Goal: Leave review/rating: Leave review/rating

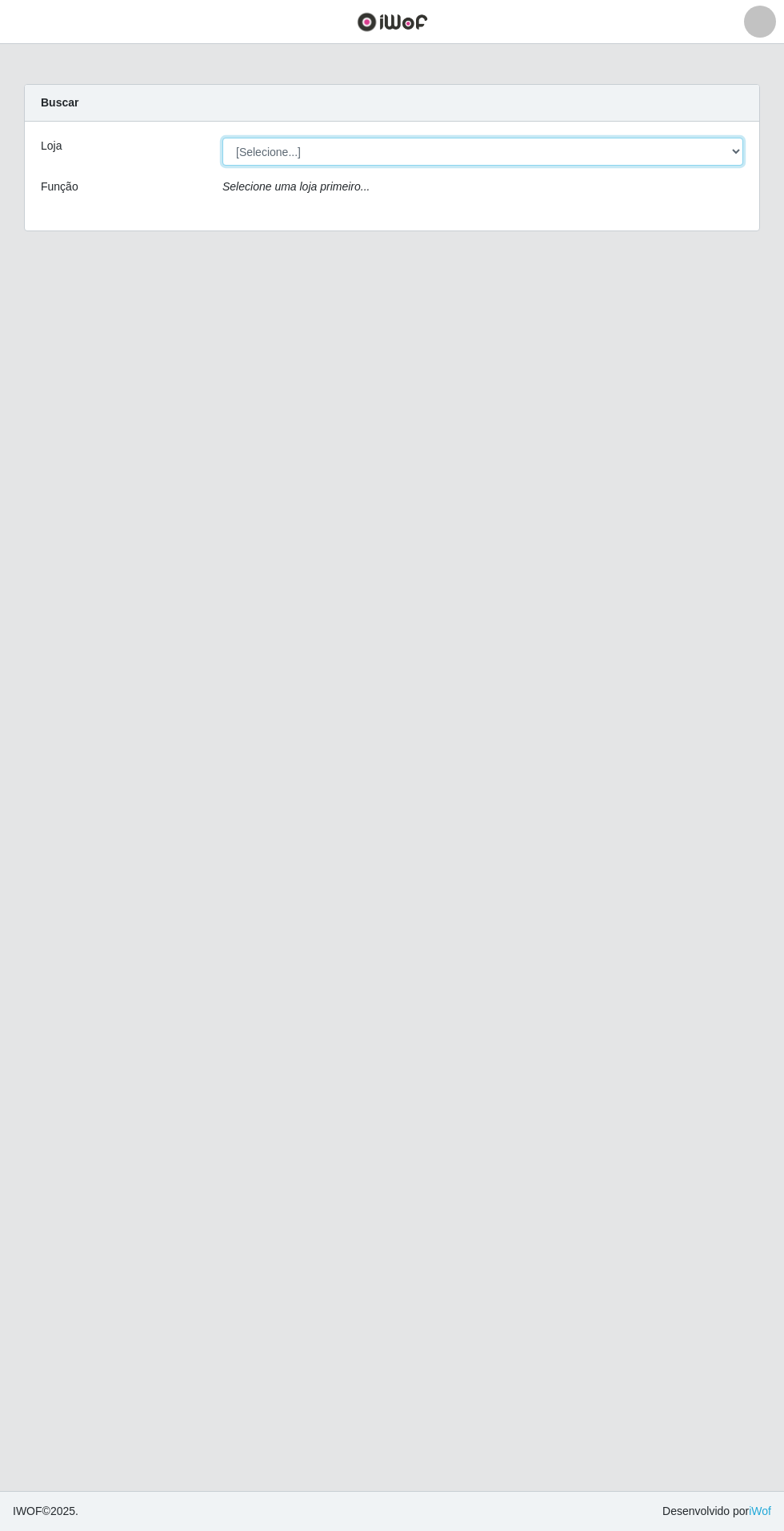
click at [423, 152] on select "[Selecione...] Atacado Vem - Loja 31 [GEOGRAPHIC_DATA]" at bounding box center [483, 152] width 520 height 28
select select "437"
click at [223, 138] on select "[Selecione...] Atacado Vem - Loja 31 [GEOGRAPHIC_DATA]" at bounding box center [483, 152] width 520 height 28
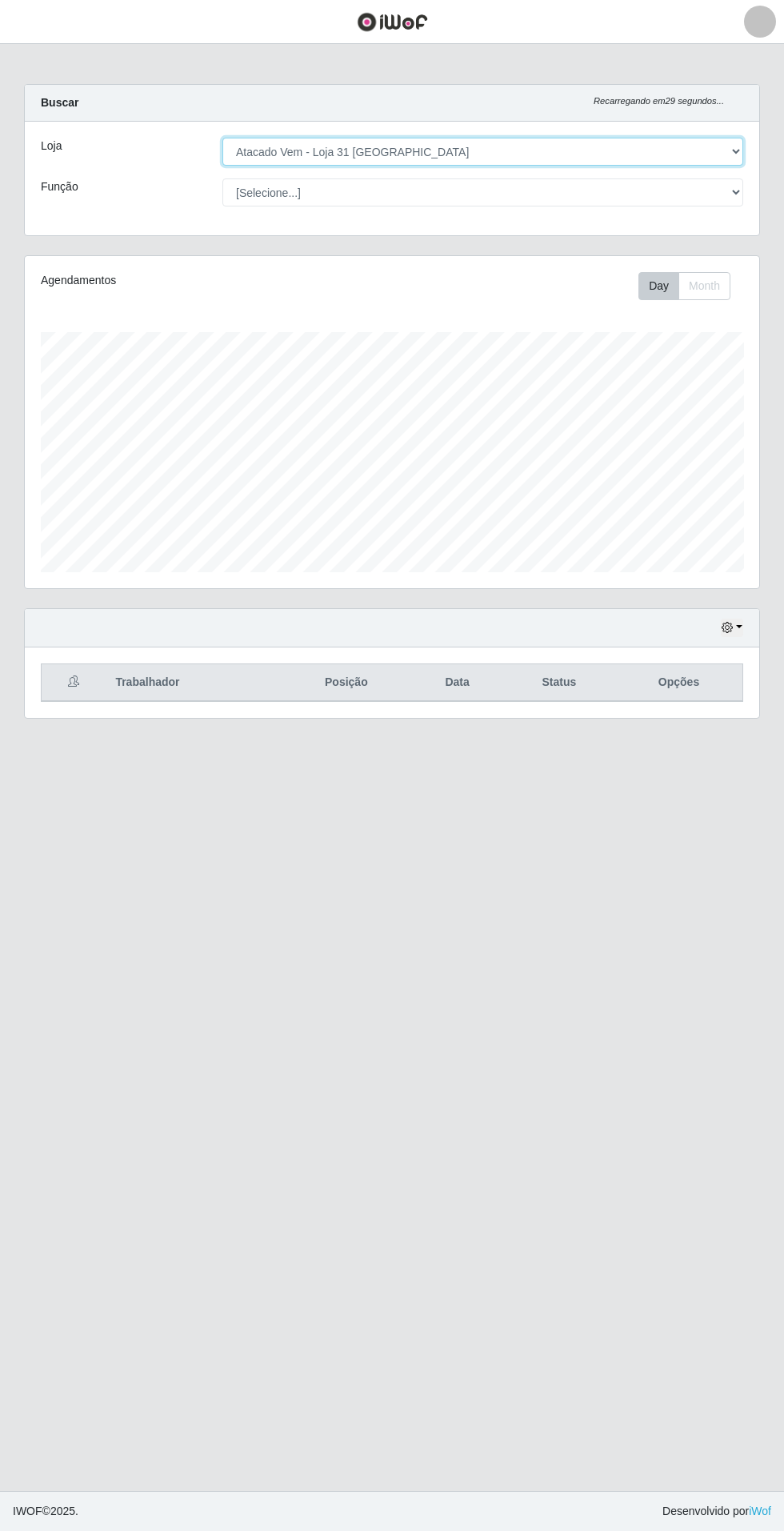
scroll to position [331, 734]
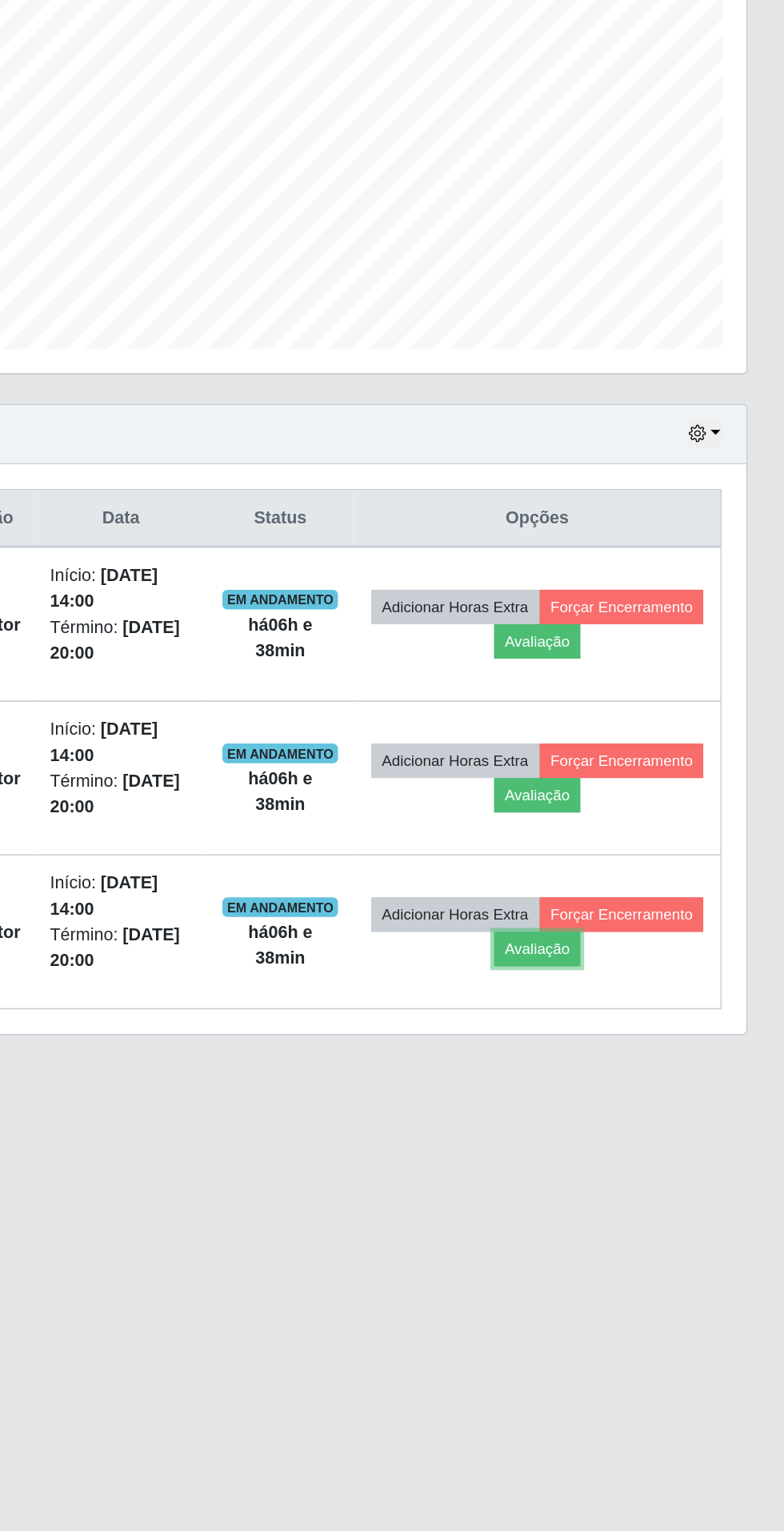
click at [652, 962] on button "Avaliação" at bounding box center [623, 962] width 57 height 22
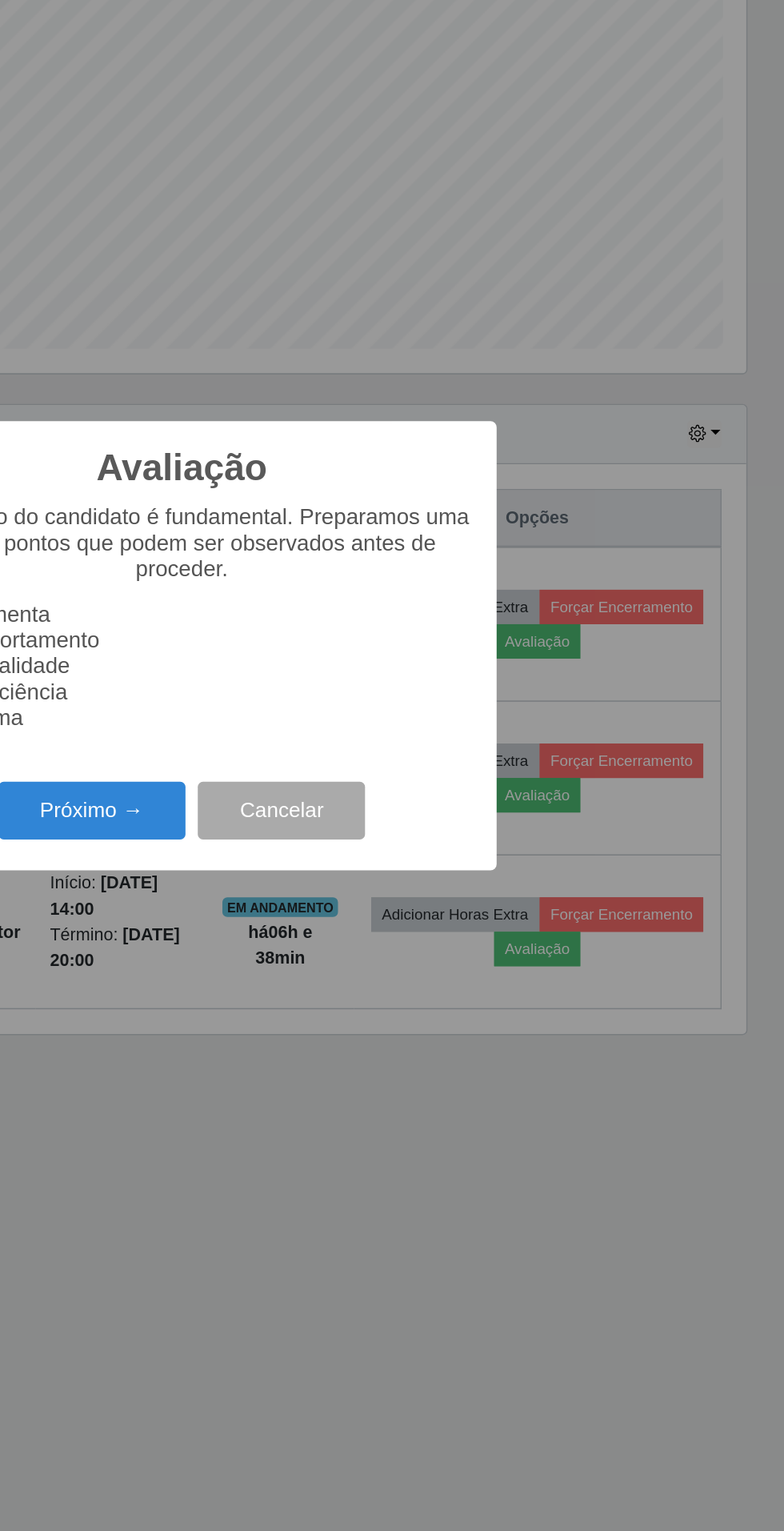
click at [330, 867] on button "Próximo →" at bounding box center [333, 872] width 122 height 38
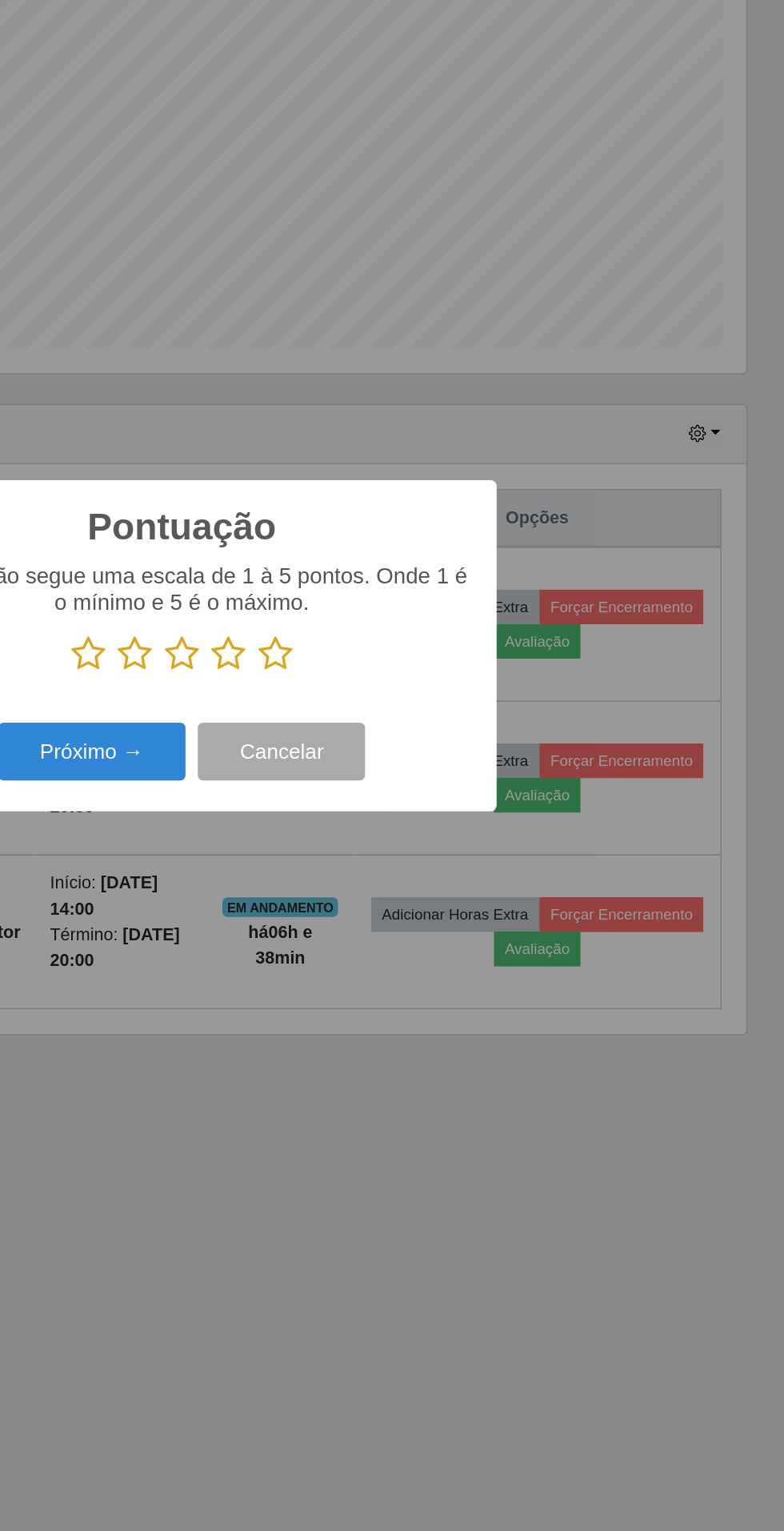
click at [456, 761] on icon at bounding box center [452, 770] width 22 height 24
click at [441, 783] on input "radio" at bounding box center [441, 783] width 0 height 0
click at [348, 840] on button "Próximo →" at bounding box center [333, 834] width 122 height 38
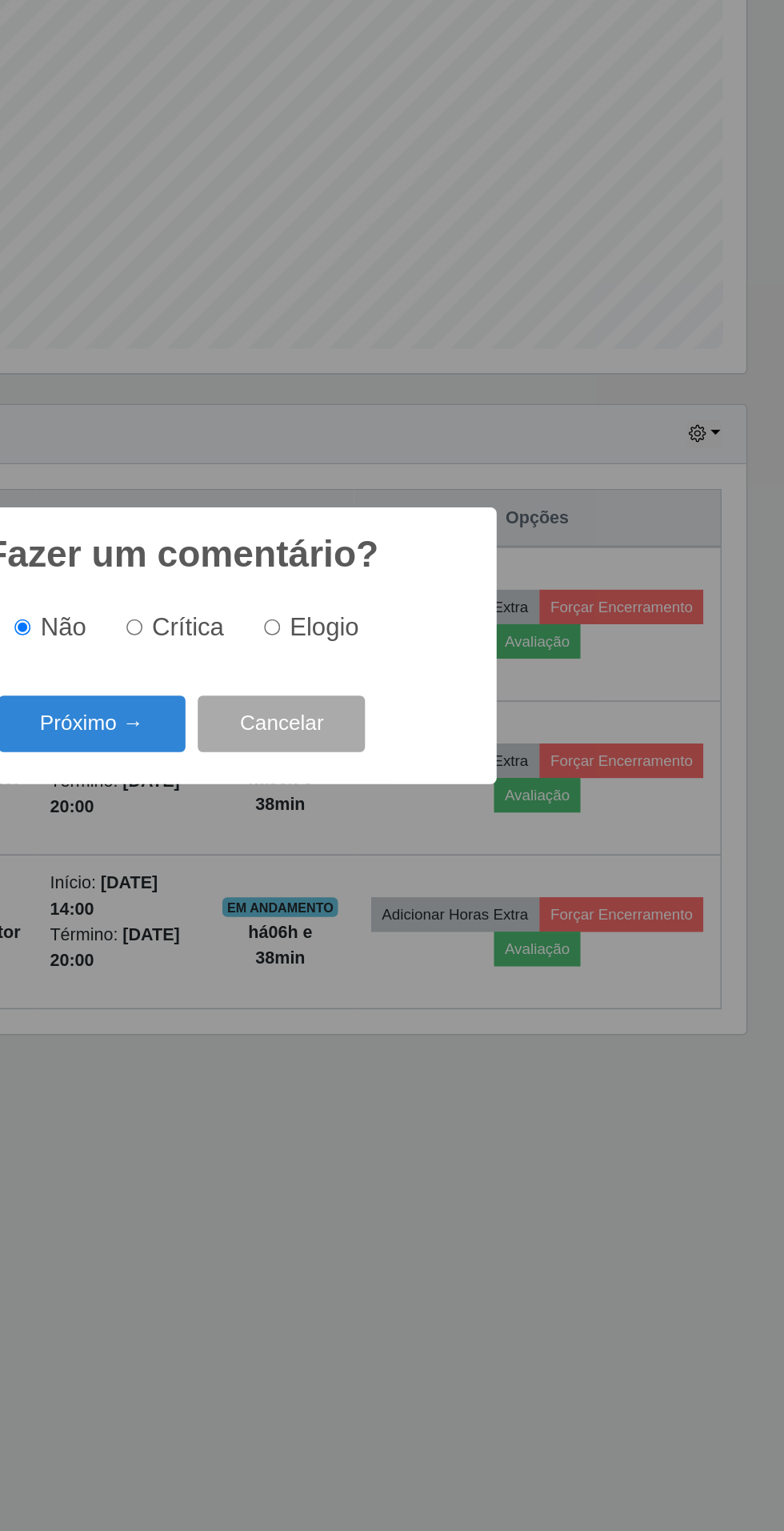
click at [345, 812] on button "Próximo →" at bounding box center [333, 817] width 122 height 38
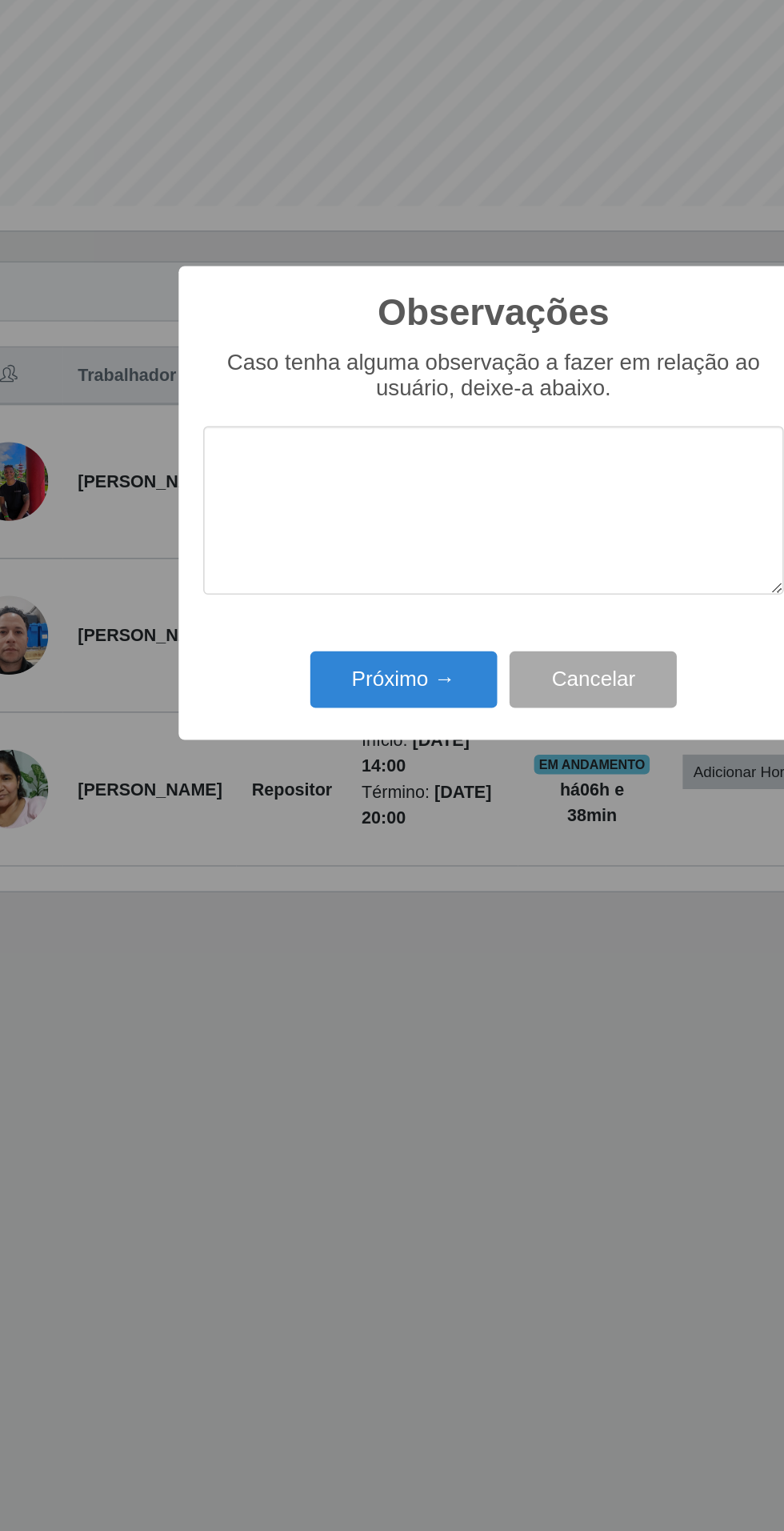
click at [387, 964] on div "Observações × Caso tenha alguma observação a fazer em relação ao usuário, deixe…" at bounding box center [392, 766] width 784 height 1531
click at [317, 874] on button "Próximo →" at bounding box center [333, 881] width 122 height 38
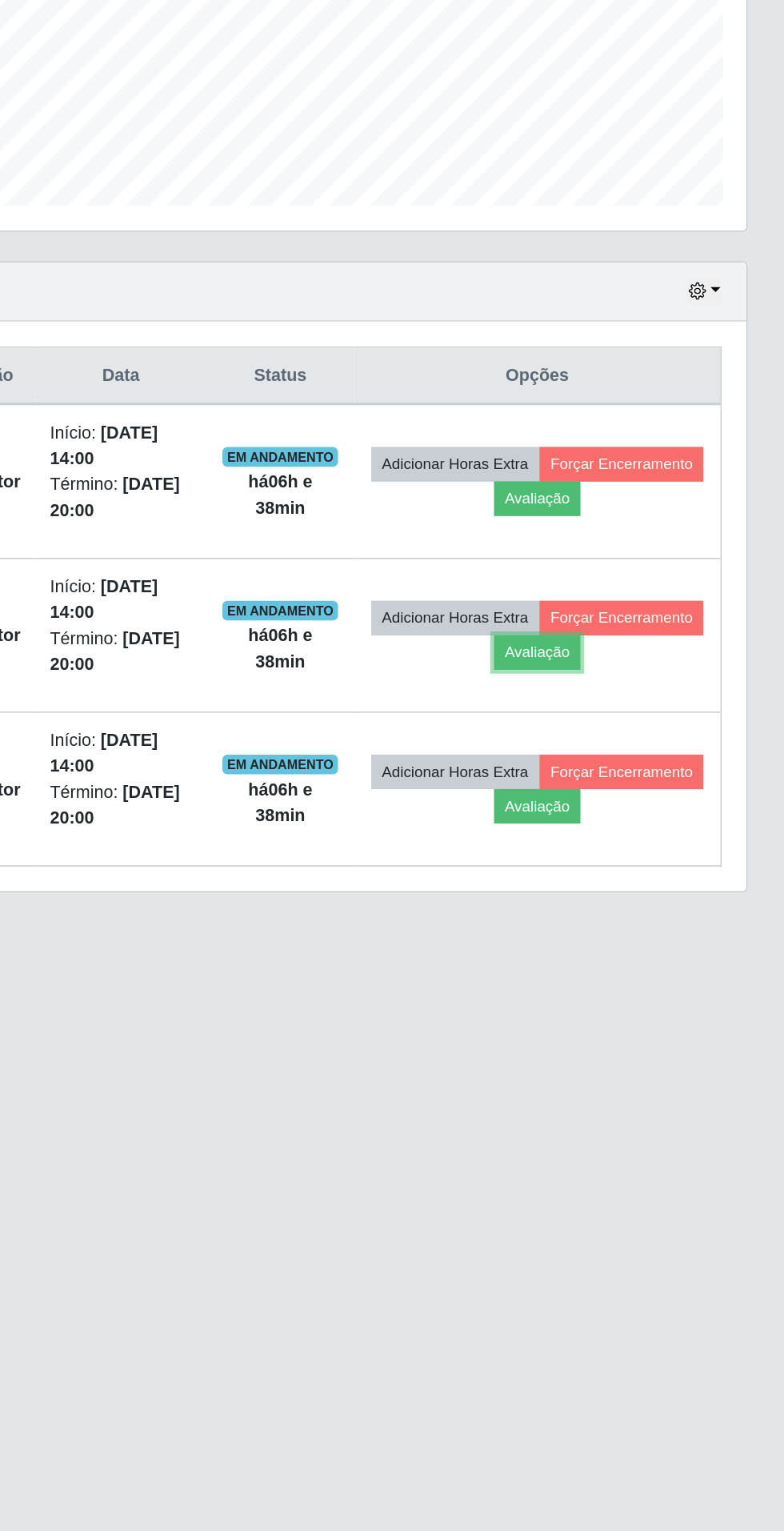
click at [652, 863] on button "Avaliação" at bounding box center [623, 862] width 57 height 22
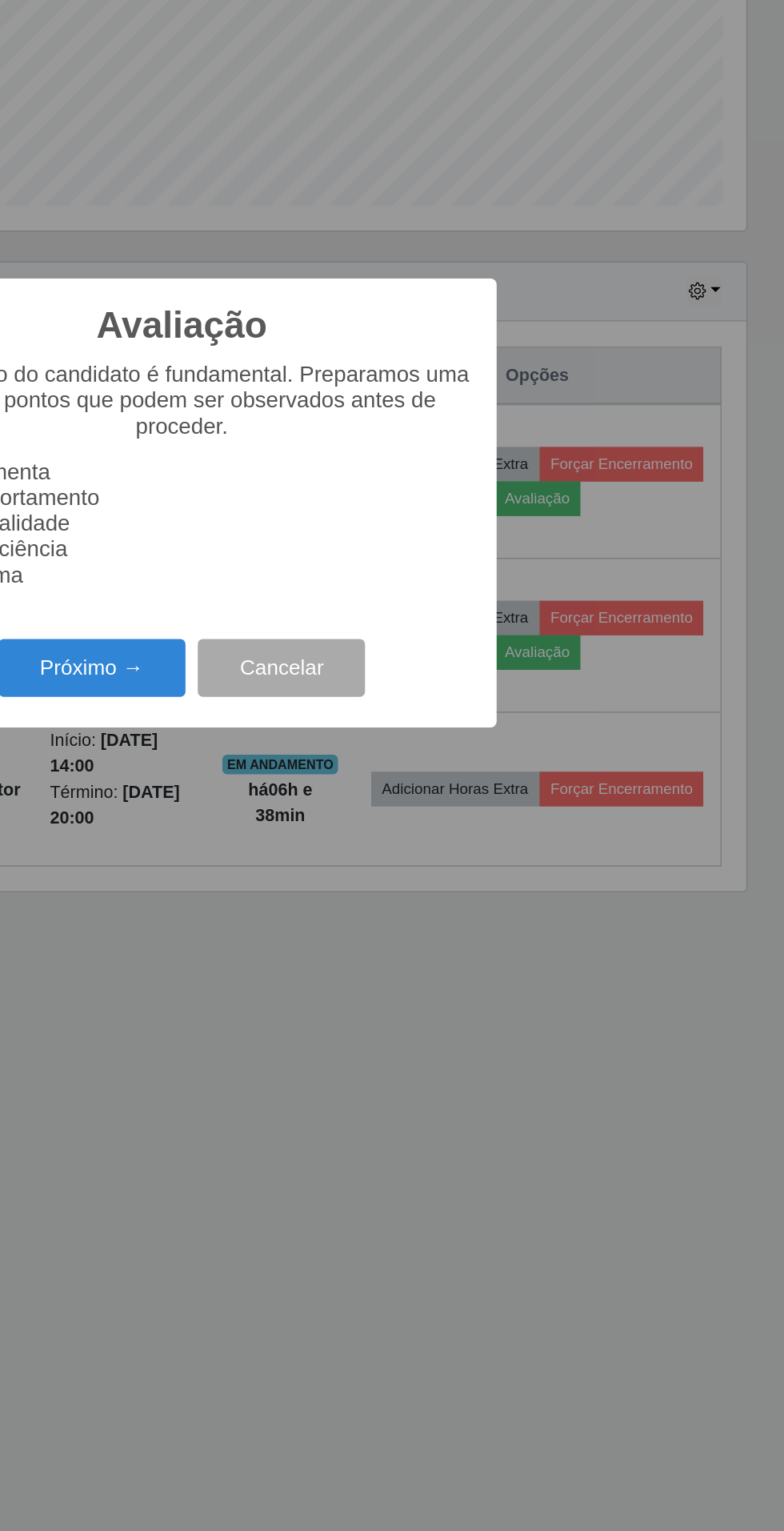
click at [347, 881] on button "Próximo →" at bounding box center [333, 872] width 122 height 38
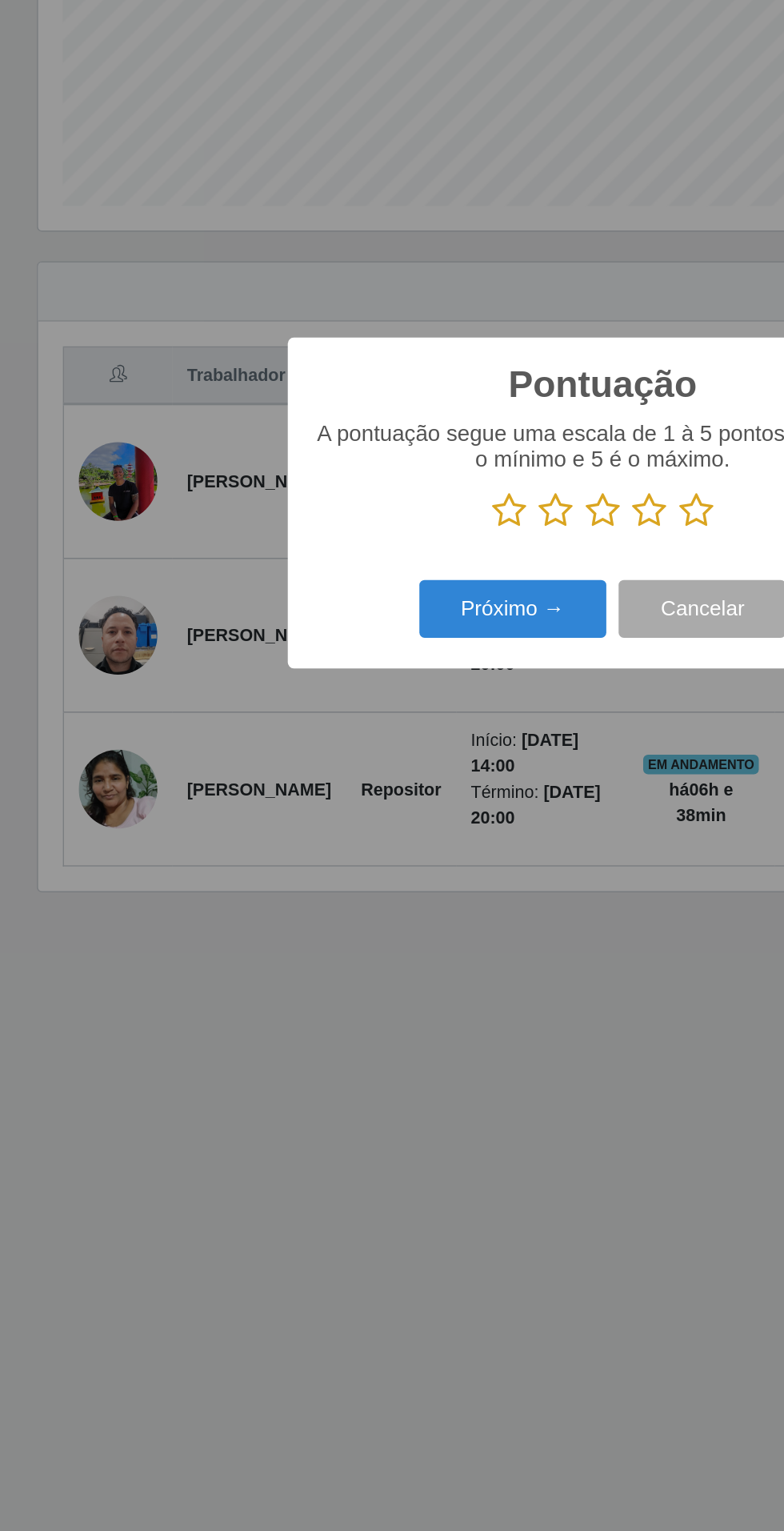
click at [459, 759] on icon at bounding box center [452, 770] width 22 height 24
click at [441, 783] on input "radio" at bounding box center [441, 783] width 0 height 0
click at [334, 833] on button "Próximo →" at bounding box center [333, 834] width 122 height 38
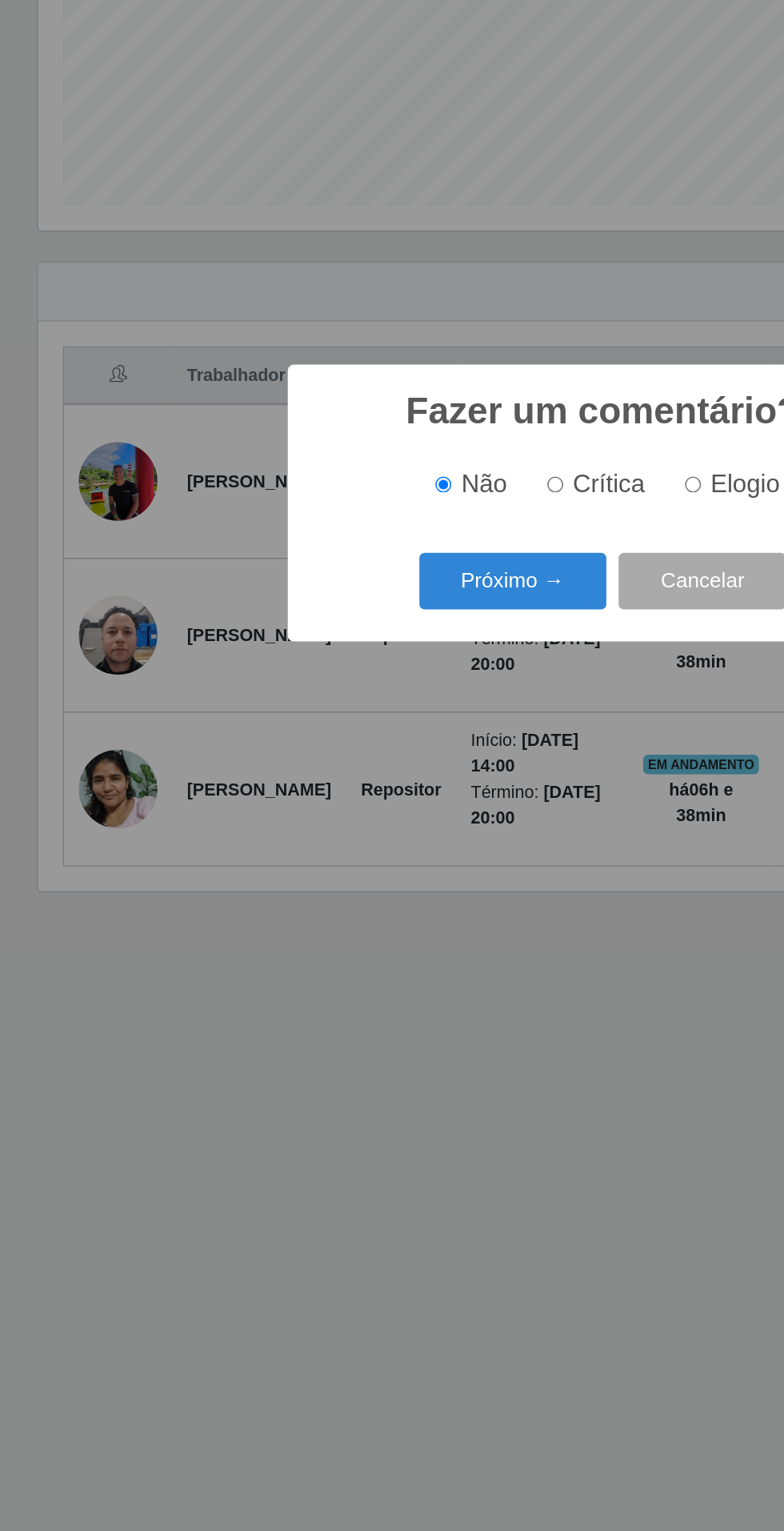
click at [350, 801] on button "Próximo →" at bounding box center [333, 817] width 122 height 38
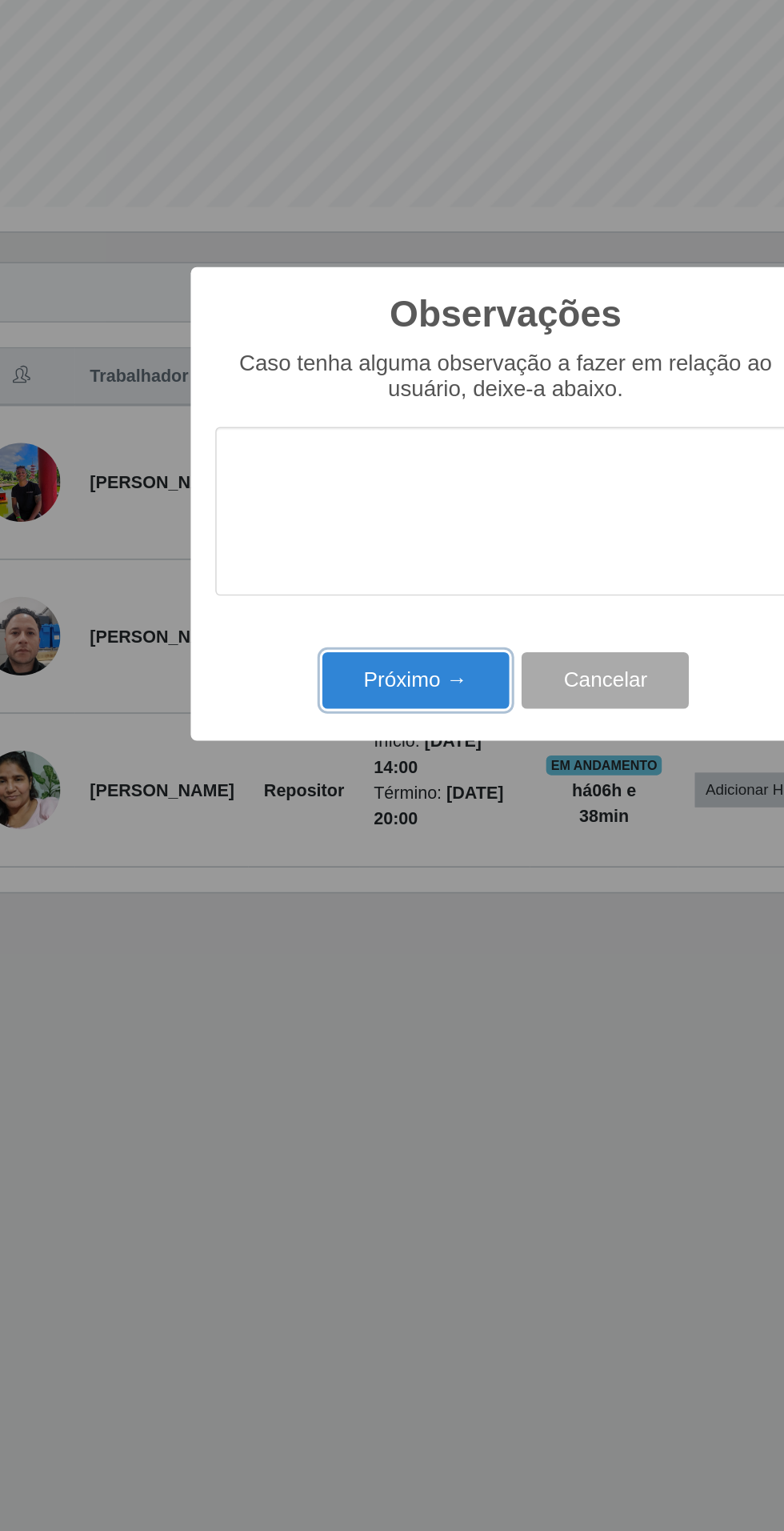
click at [351, 880] on button "Próximo →" at bounding box center [333, 881] width 122 height 38
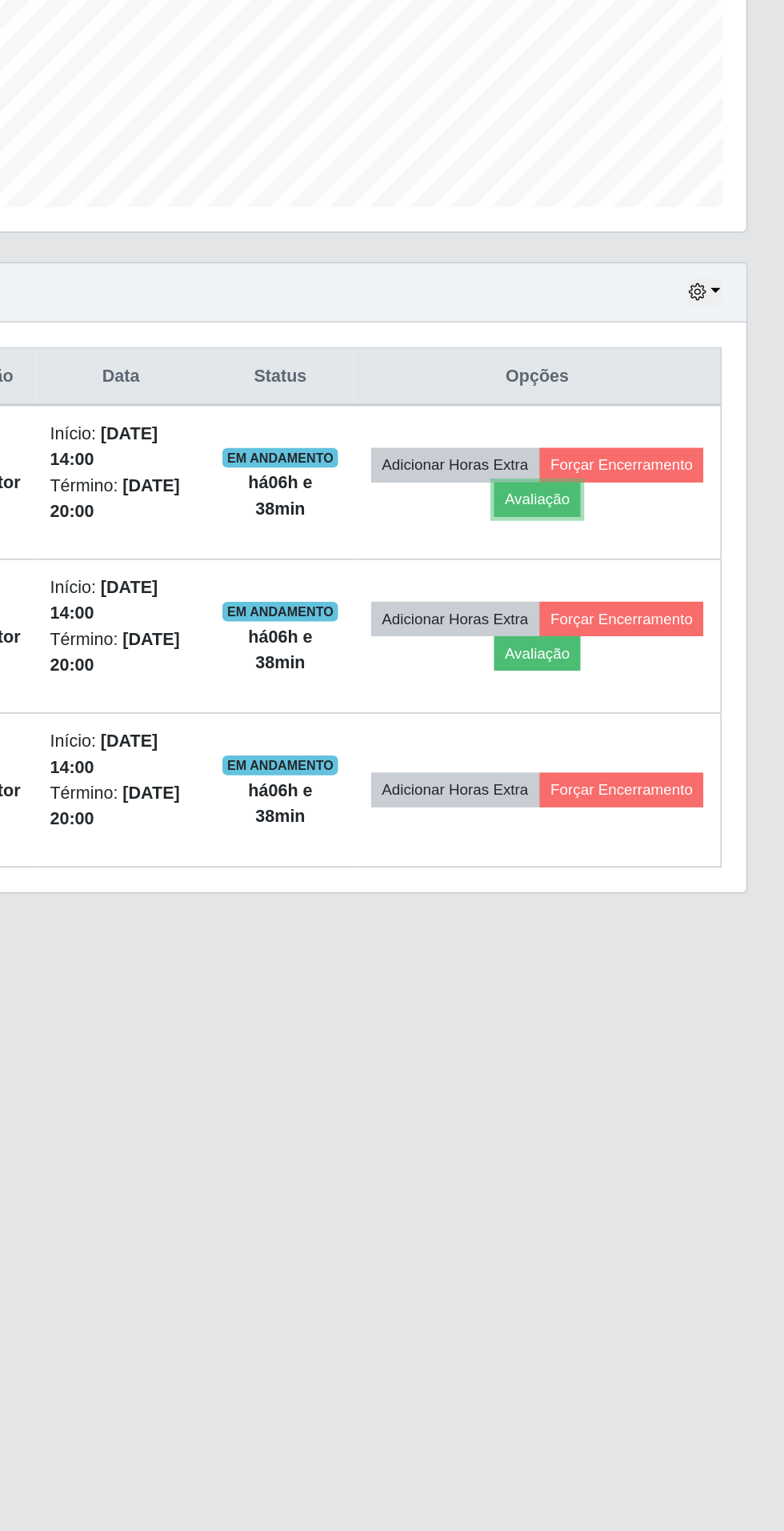
click at [652, 759] on button "Avaliação" at bounding box center [623, 762] width 57 height 22
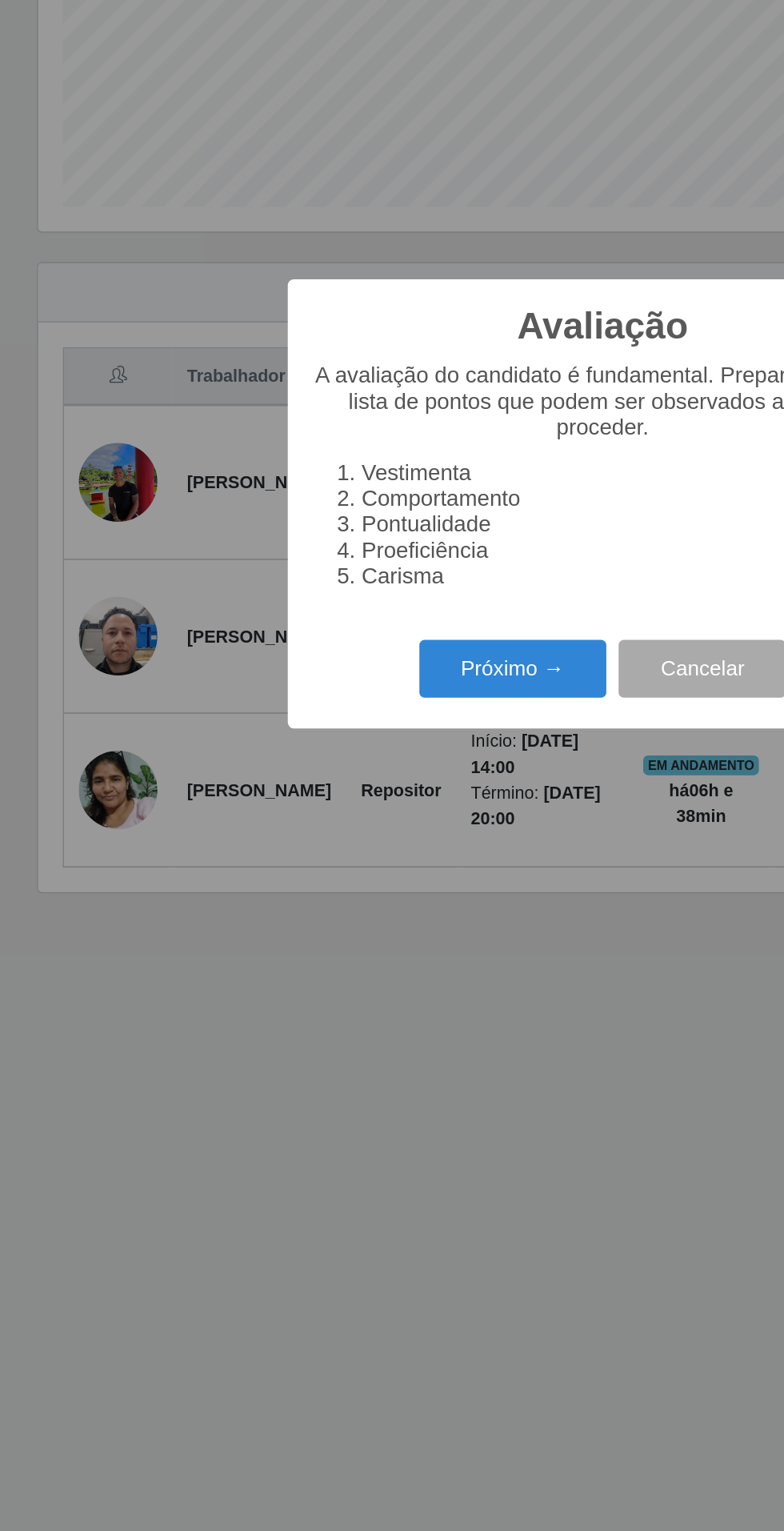
click at [343, 872] on button "Próximo →" at bounding box center [333, 872] width 122 height 38
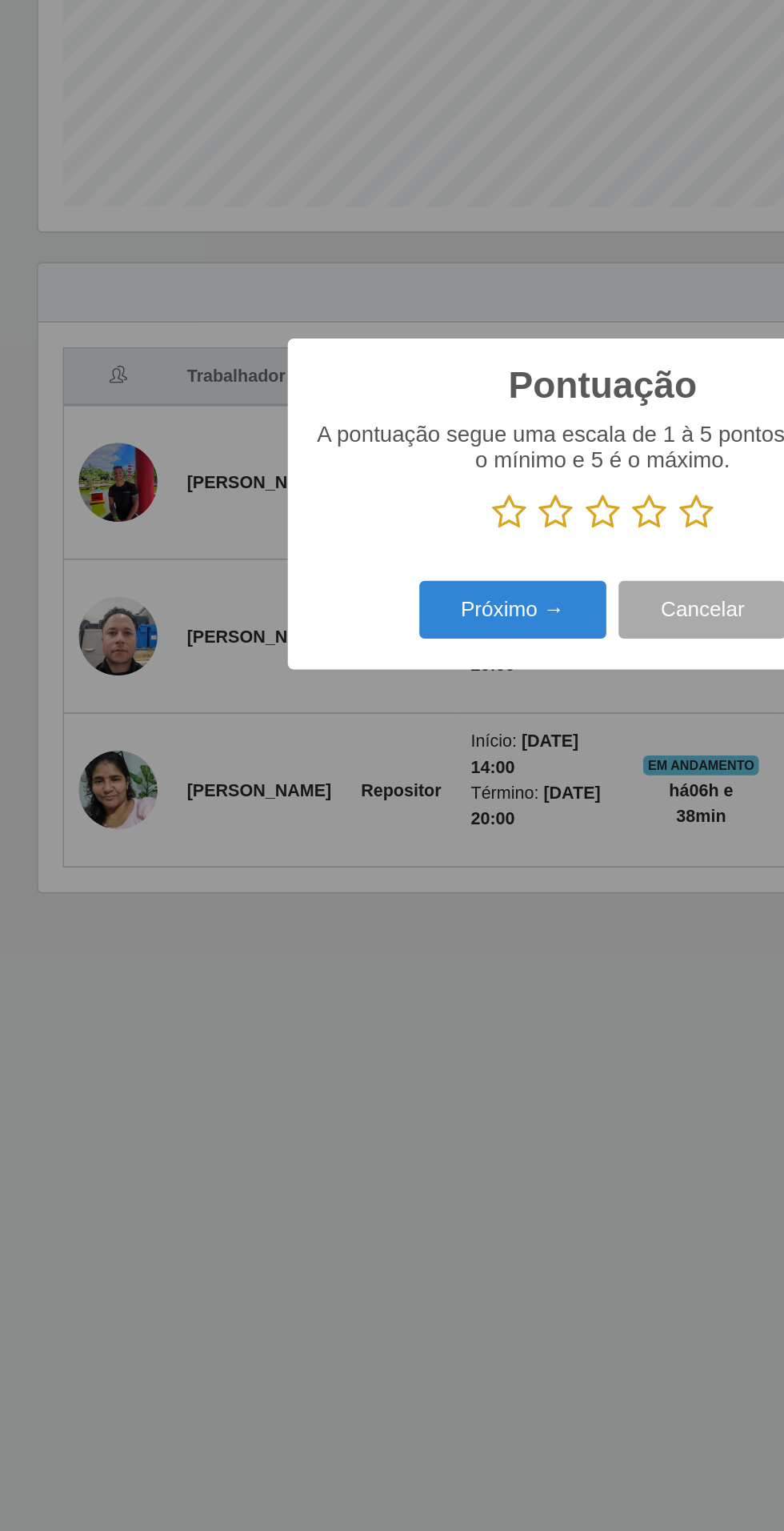
click at [388, 774] on icon at bounding box center [392, 770] width 22 height 24
click at [381, 783] on input "radio" at bounding box center [381, 783] width 0 height 0
click at [341, 824] on button "Próximo →" at bounding box center [333, 834] width 122 height 38
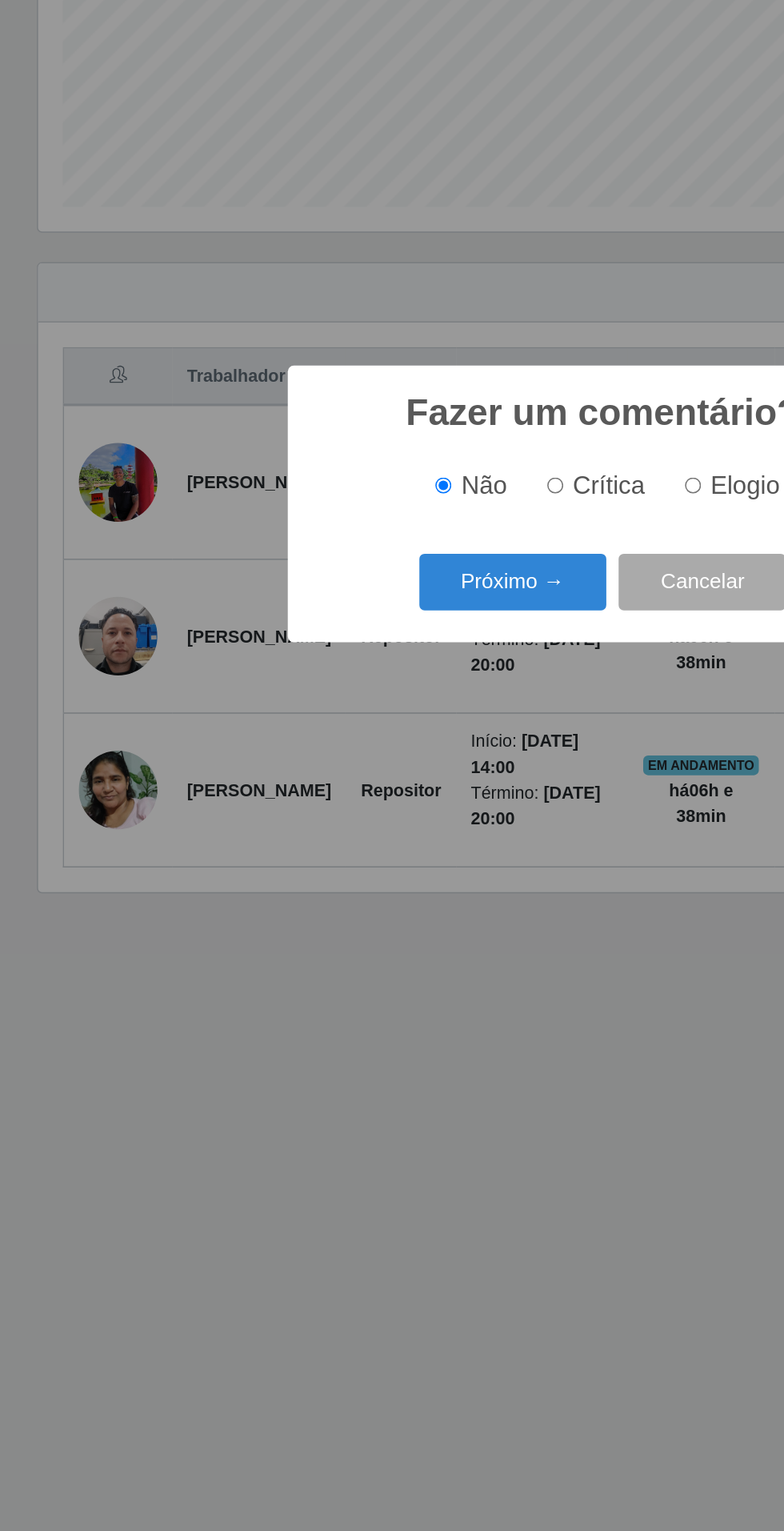
click at [352, 801] on button "Próximo →" at bounding box center [333, 817] width 122 height 38
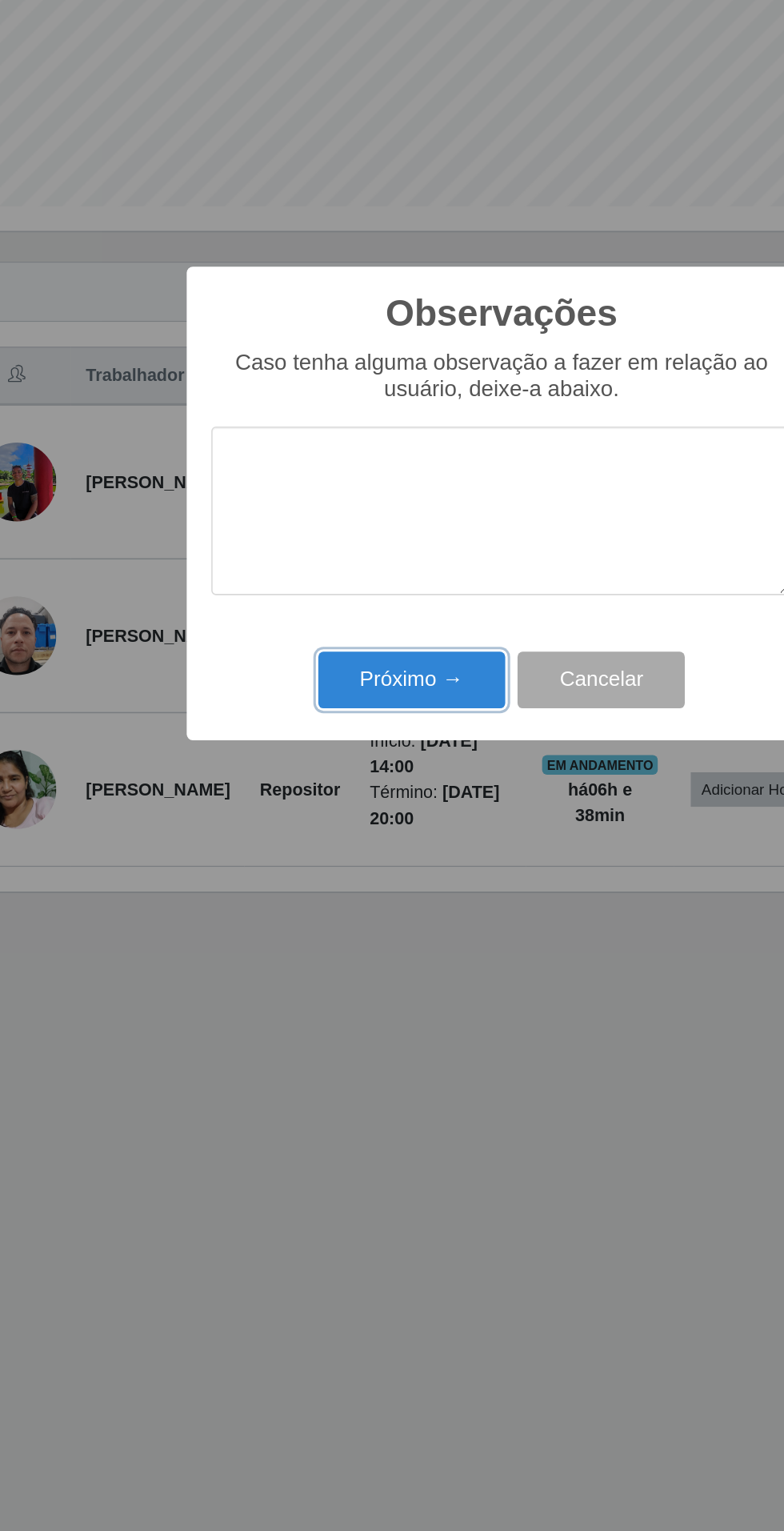
click at [348, 873] on button "Próximo →" at bounding box center [333, 881] width 122 height 38
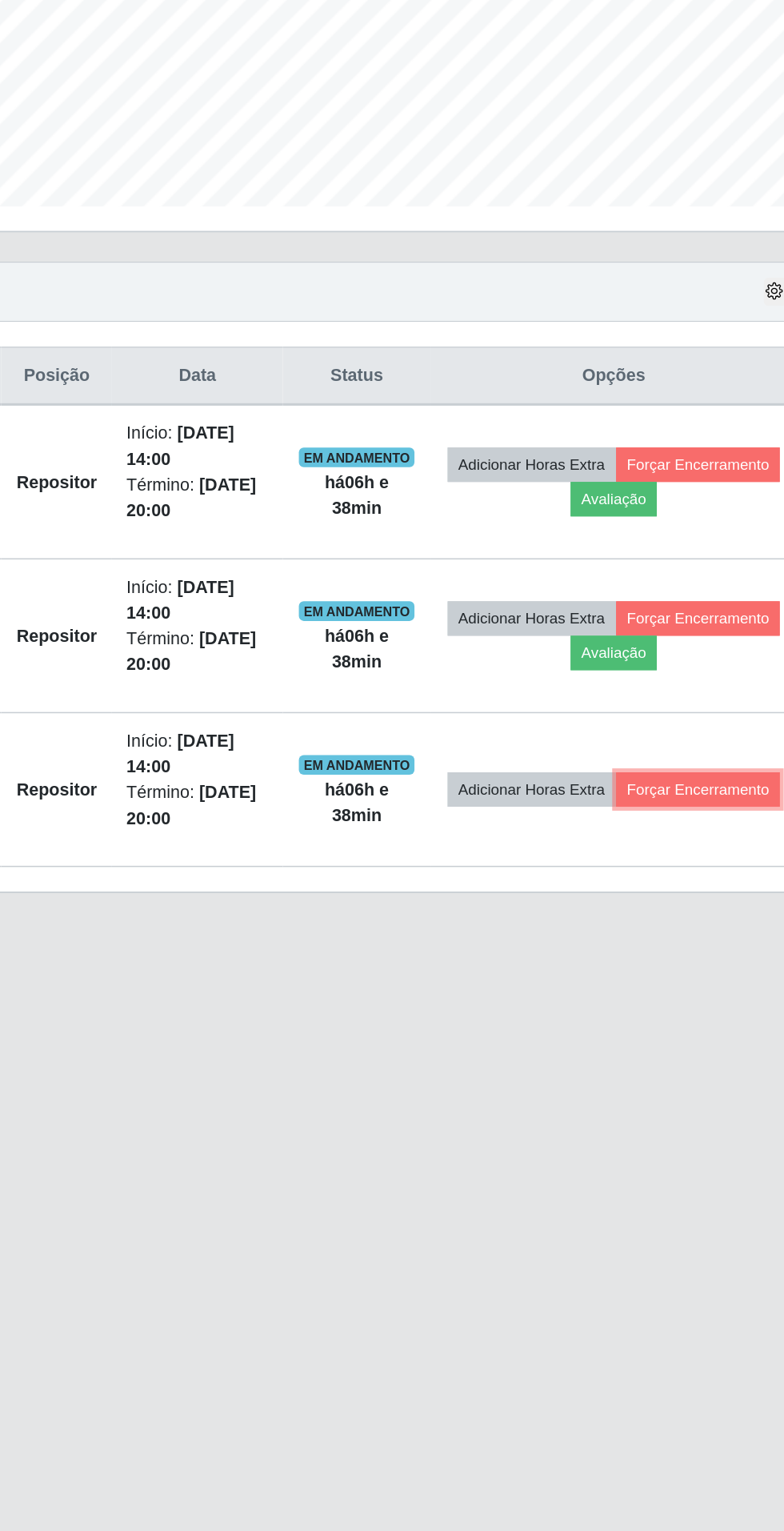
click at [638, 960] on button "Forçar Encerramento" at bounding box center [678, 951] width 107 height 22
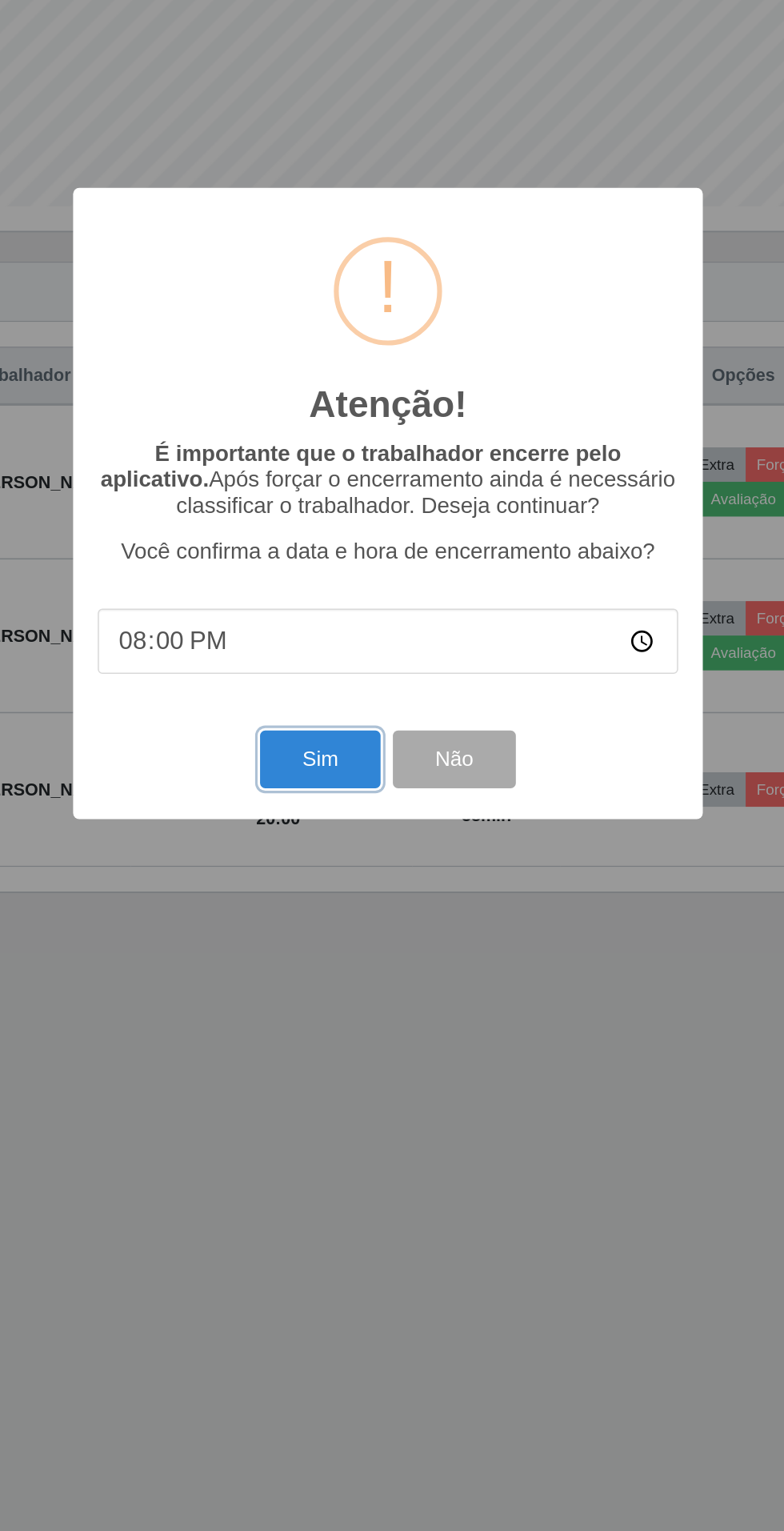
click at [338, 928] on button "Sim" at bounding box center [347, 932] width 78 height 38
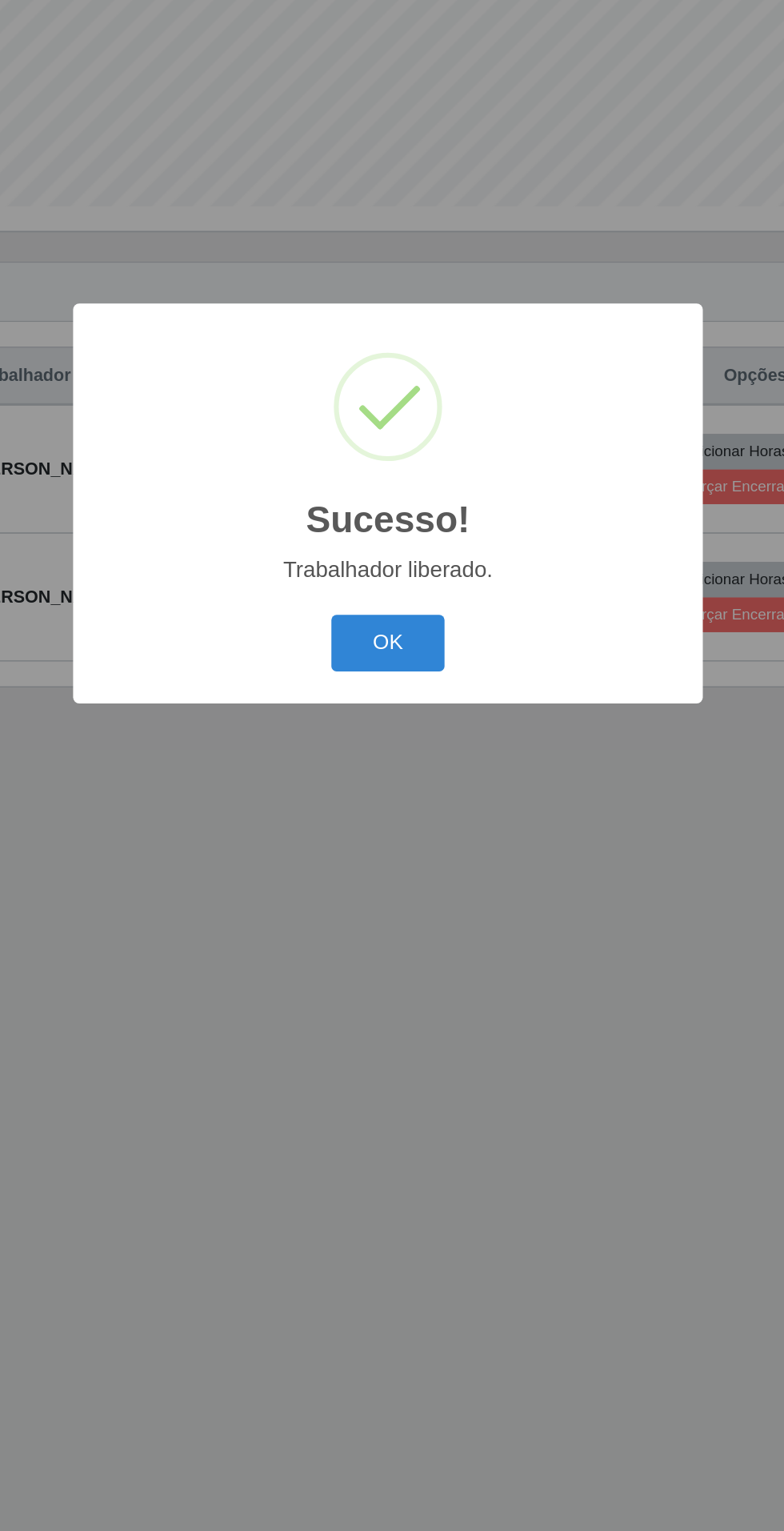
click at [395, 858] on button "OK" at bounding box center [392, 857] width 74 height 38
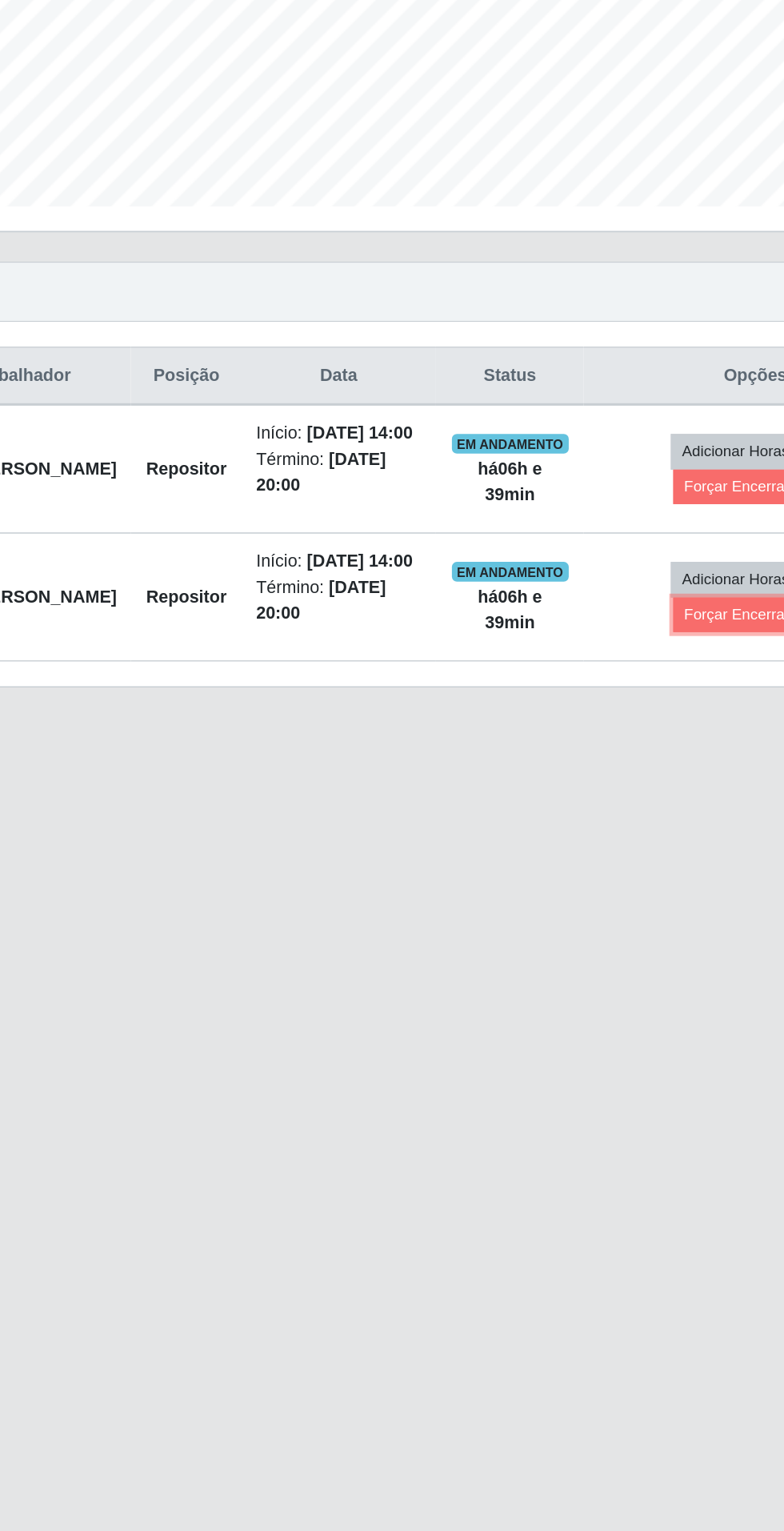
click at [615, 849] on button "Forçar Encerramento" at bounding box center [631, 837] width 107 height 22
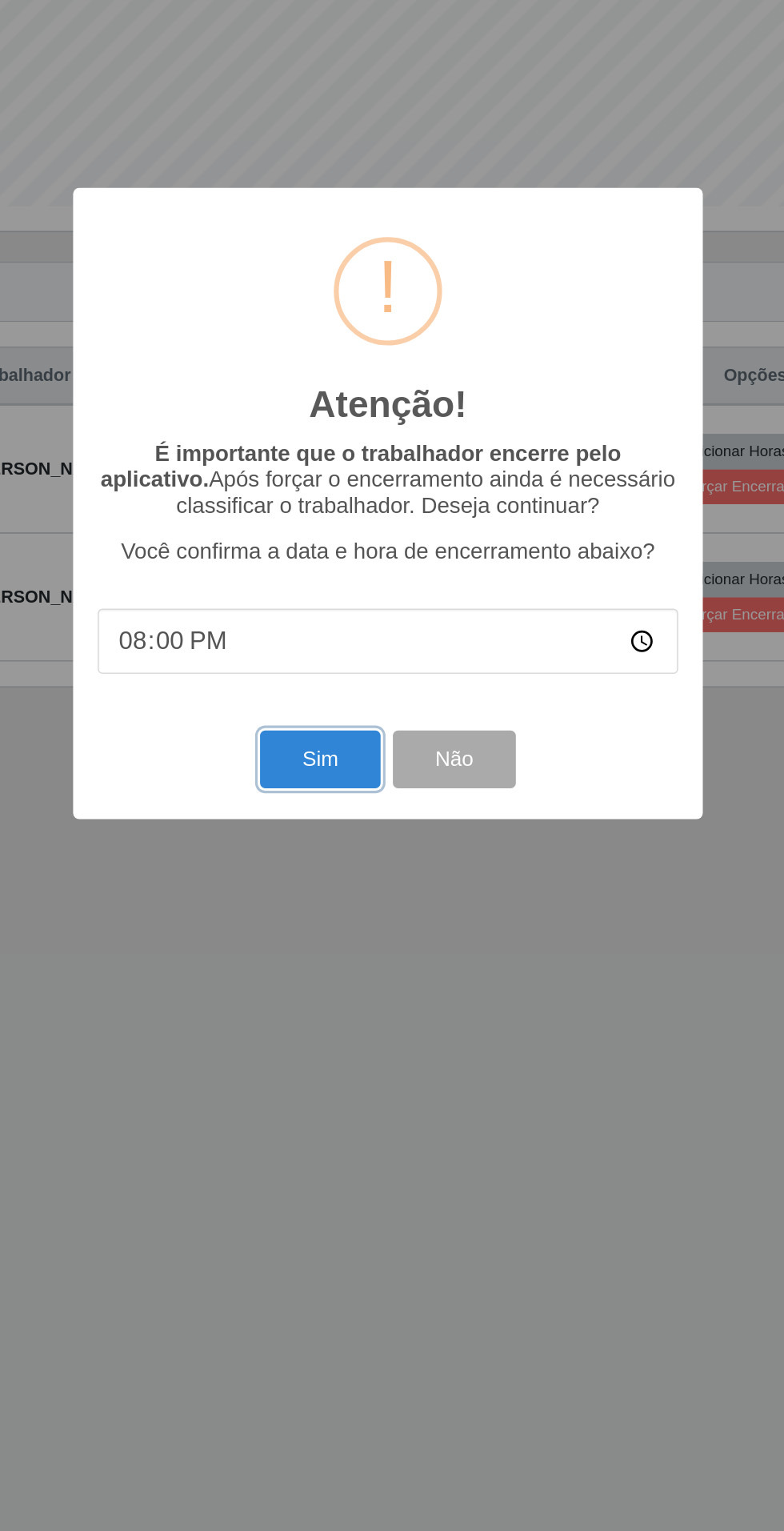
click at [339, 930] on button "Sim" at bounding box center [347, 932] width 78 height 38
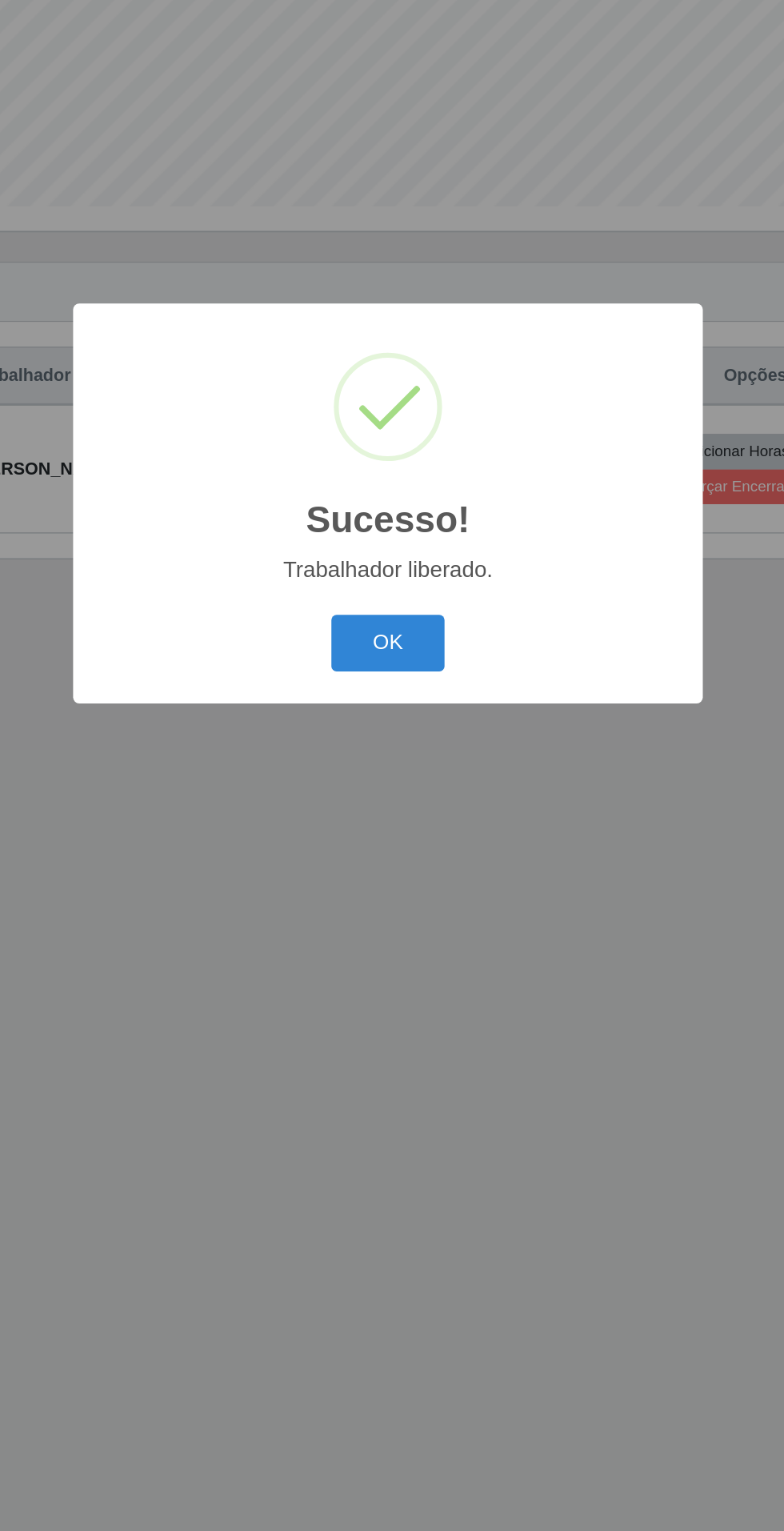
click at [400, 852] on button "OK" at bounding box center [392, 857] width 74 height 38
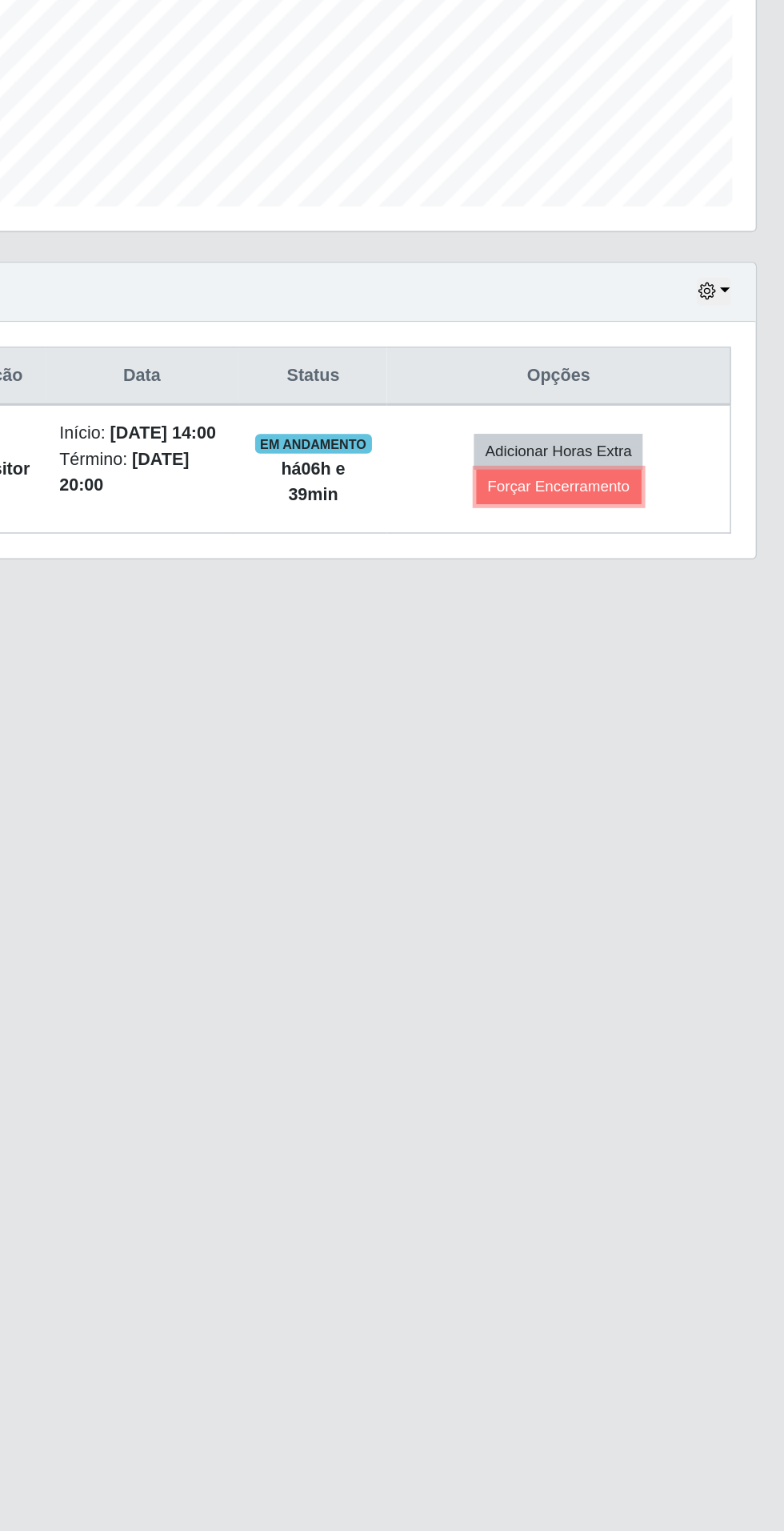
click at [626, 759] on button "Forçar Encerramento" at bounding box center [631, 754] width 107 height 22
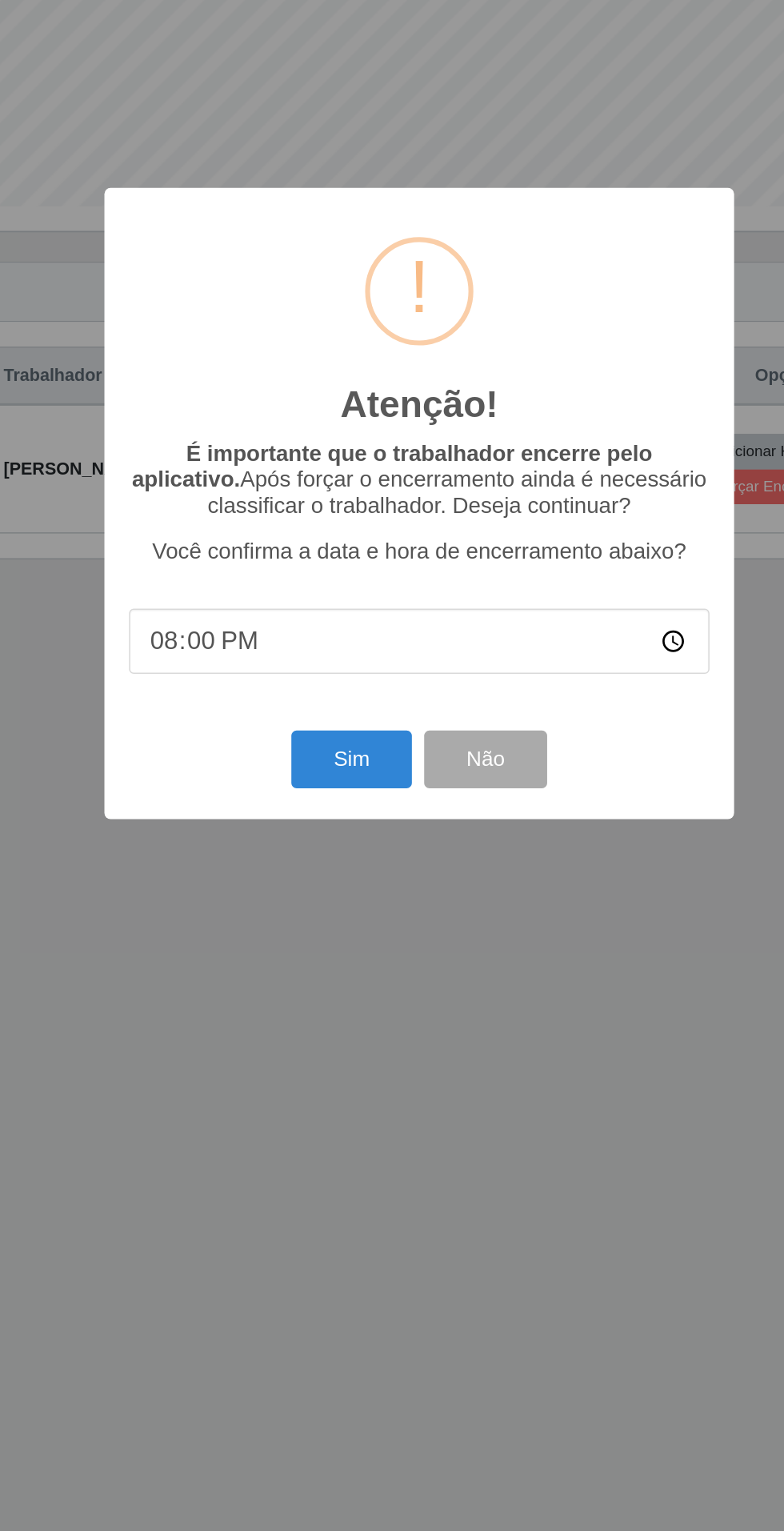
click at [552, 855] on input "20:00" at bounding box center [392, 855] width 378 height 42
type input "19:20"
click at [343, 920] on button "Sim" at bounding box center [347, 932] width 78 height 38
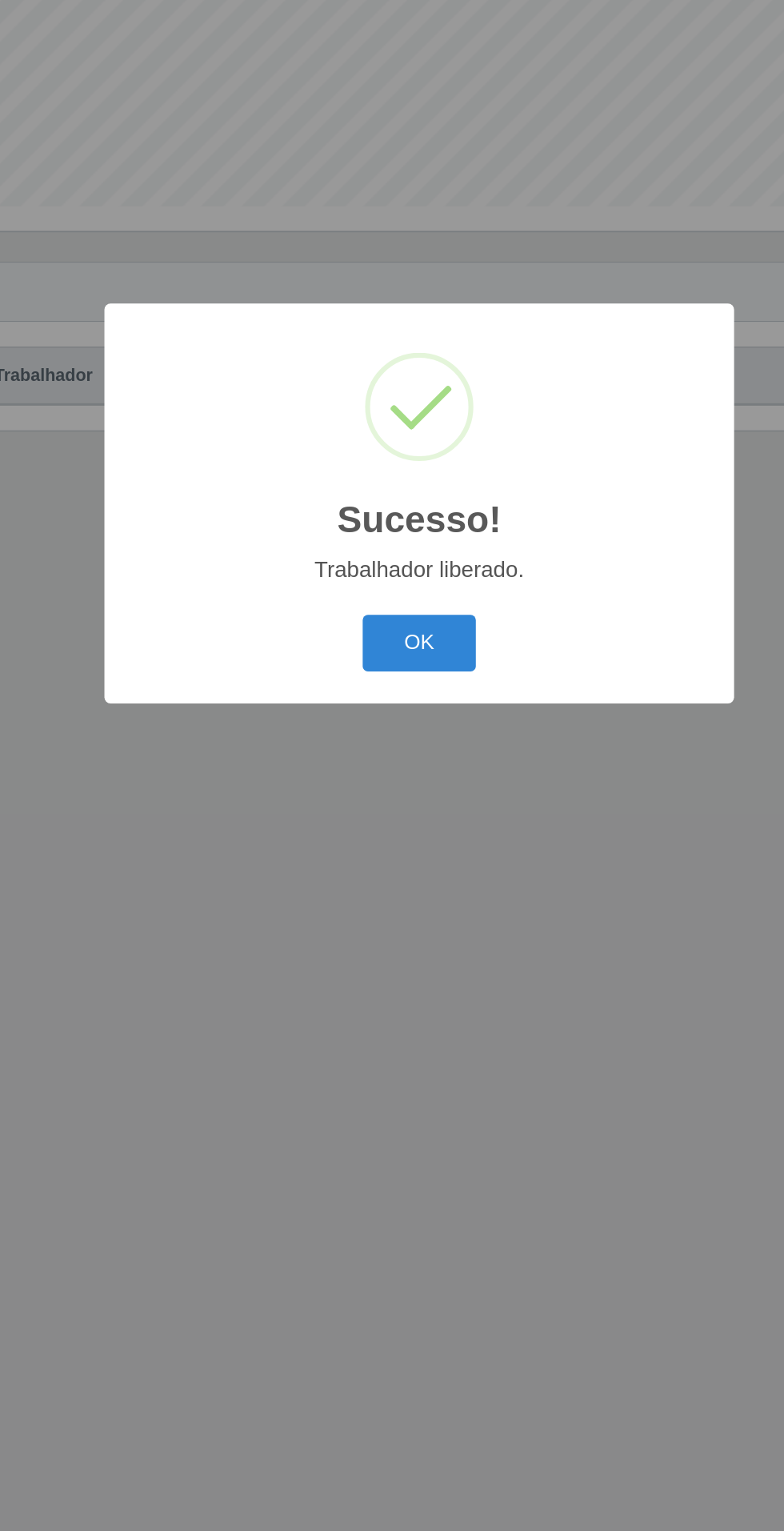
click at [406, 848] on button "OK" at bounding box center [392, 857] width 74 height 38
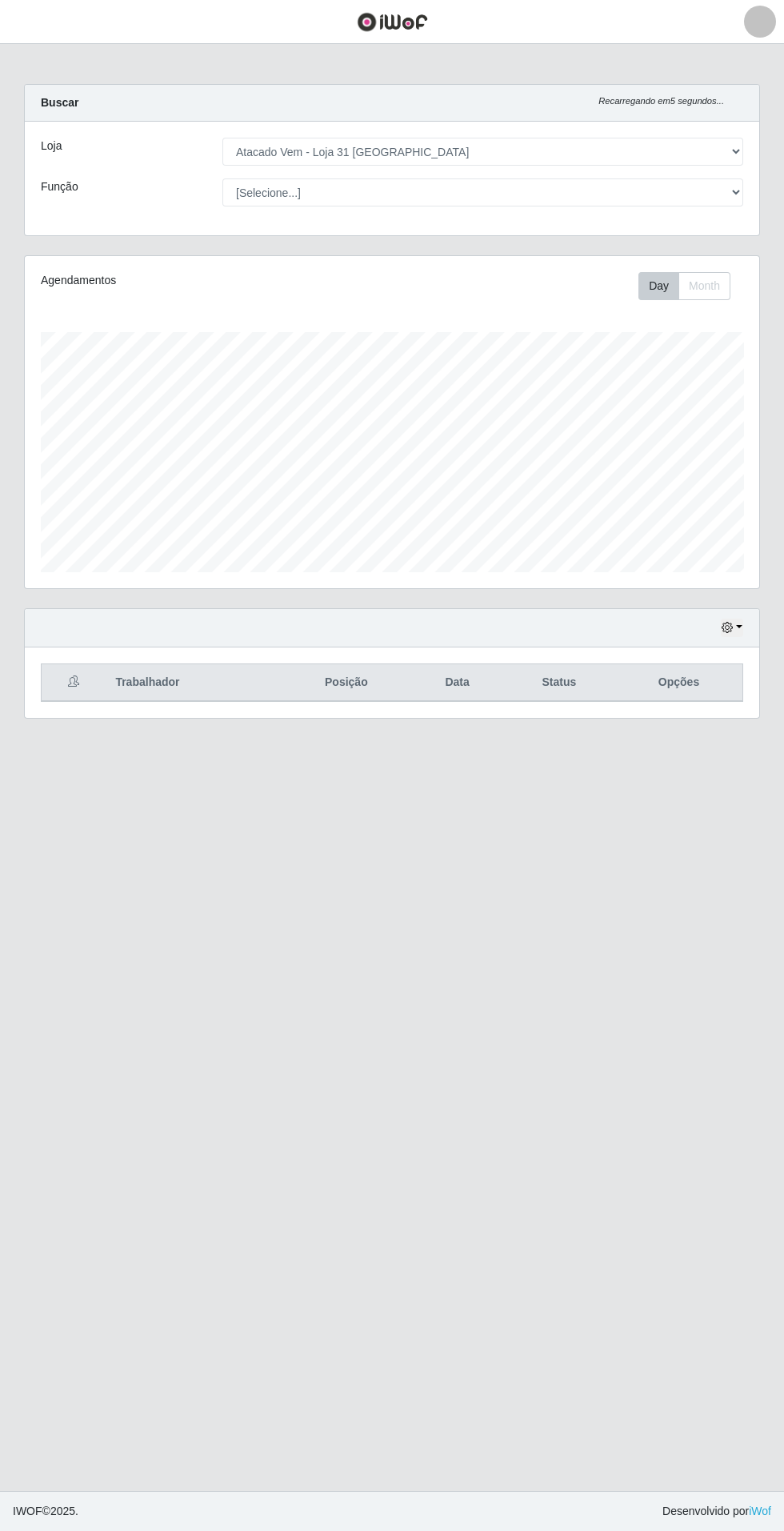
scroll to position [0, 0]
